Goal: Information Seeking & Learning: Learn about a topic

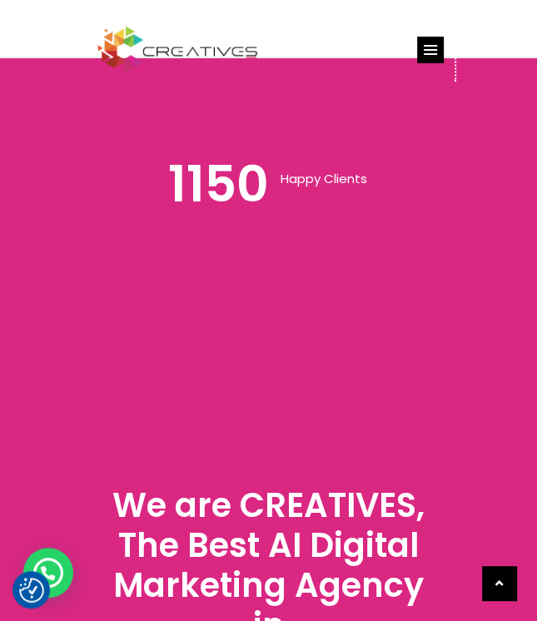
scroll to position [11707, 0]
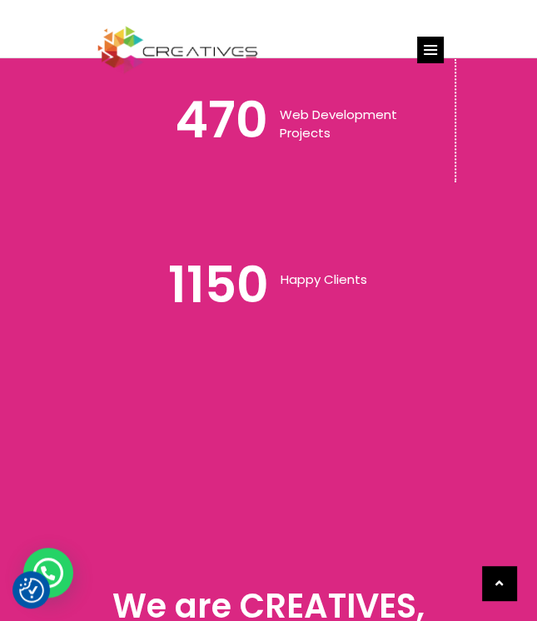
click at [503, 329] on div "4200 Amazing projects 3400 Marketing campaigns 470 Web Development Projects 115…" at bounding box center [268, 306] width 537 height 1313
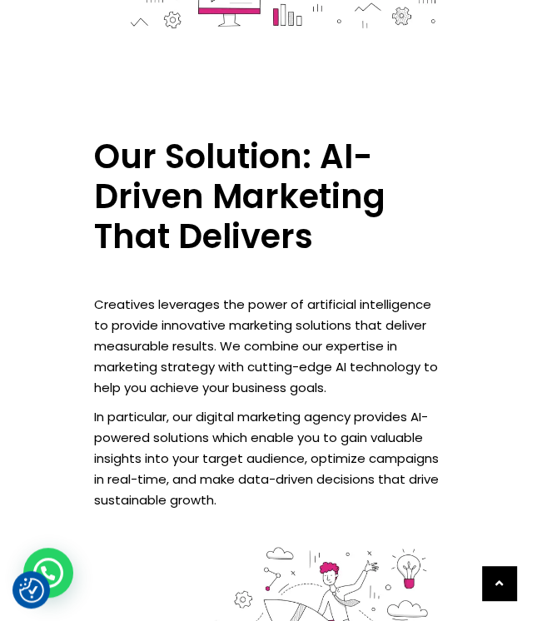
scroll to position [2912, 0]
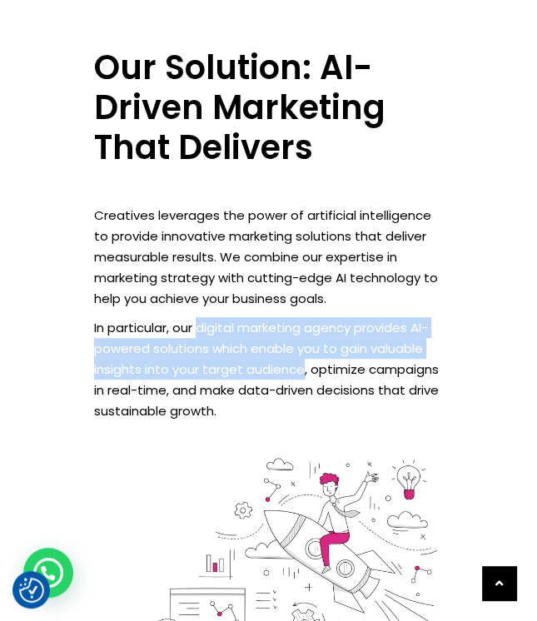
drag, startPoint x: 201, startPoint y: 324, endPoint x: 303, endPoint y: 369, distance: 112.1
click at [303, 369] on p "In particular, our digital marketing agency provides AI-powered solutions which…" at bounding box center [268, 369] width 349 height 104
copy p "digital marketing agency provides AI-powered solutions which enable you to gain…"
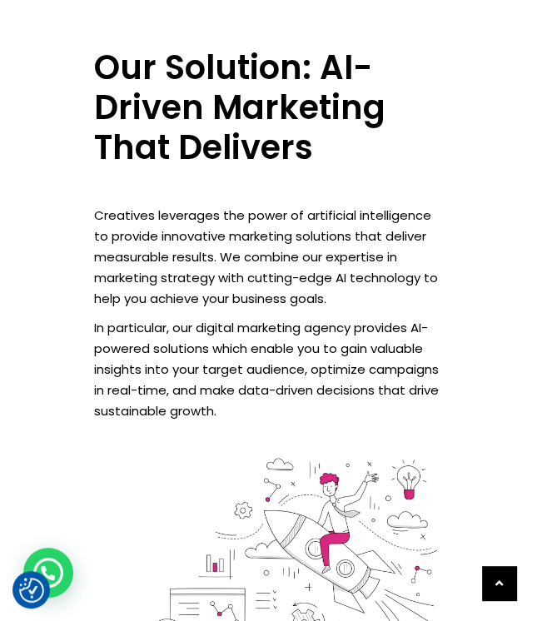
click at [205, 298] on p "Creatives leverages the power of artificial intelligence to provide innovative …" at bounding box center [268, 257] width 349 height 104
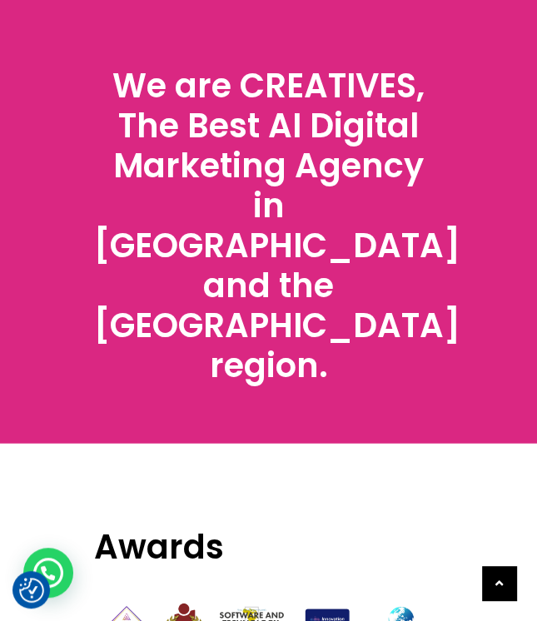
scroll to position [12310, 0]
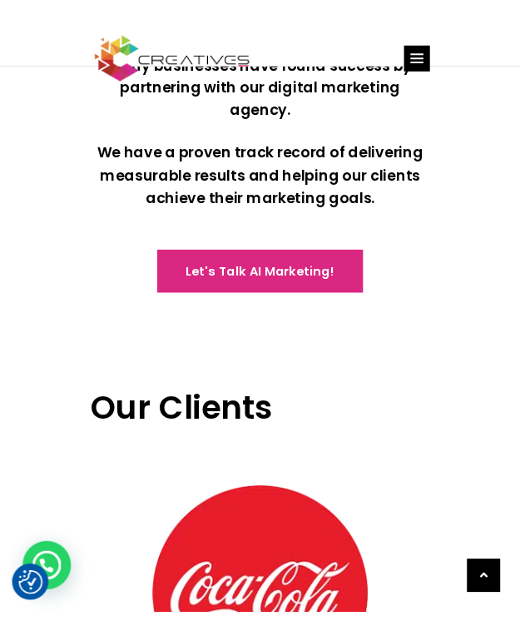
scroll to position [10353, 0]
